Goal: Navigation & Orientation: Find specific page/section

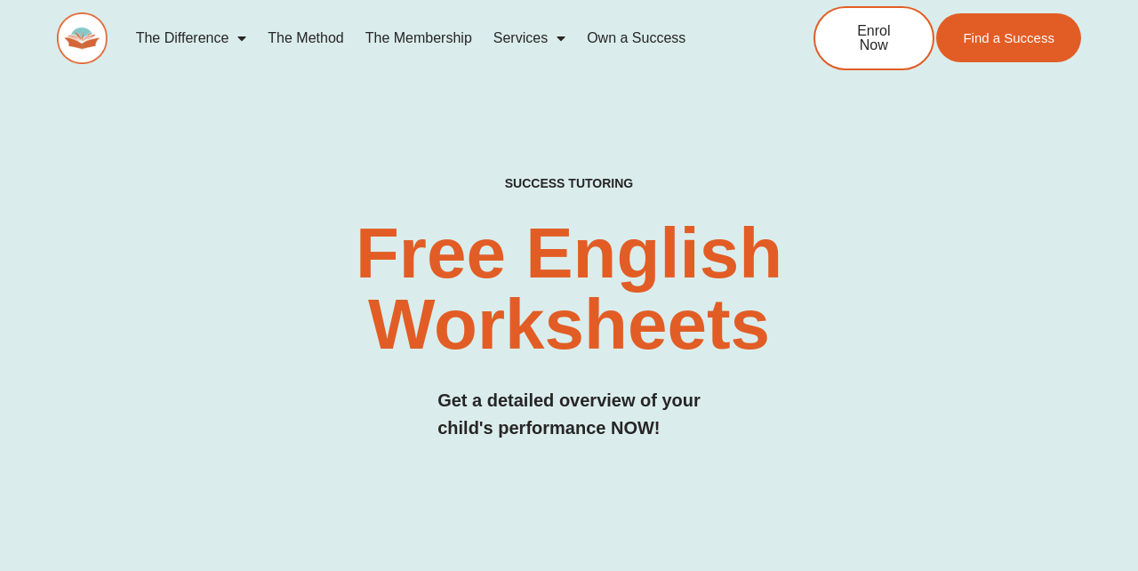
click at [306, 34] on link "The Method" at bounding box center [305, 38] width 97 height 41
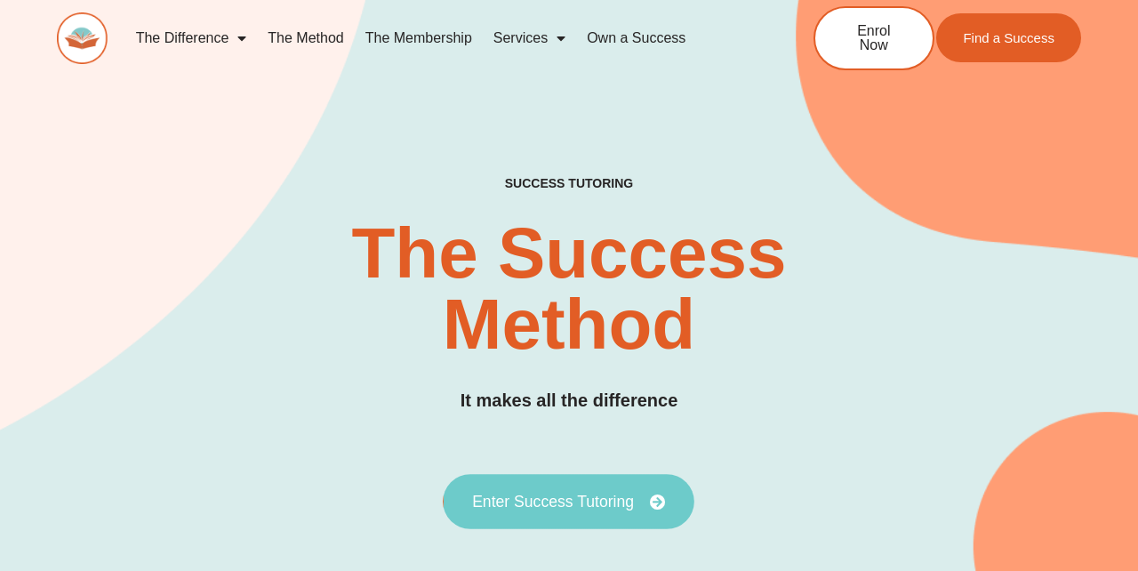
click at [587, 502] on span "Enter Success Tutoring" at bounding box center [553, 501] width 162 height 16
